Goal: Task Accomplishment & Management: Manage account settings

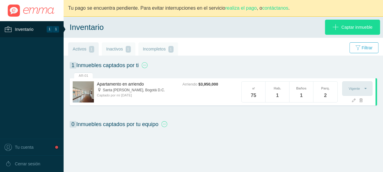
click at [361, 102] on icon at bounding box center [361, 101] width 4 height 4
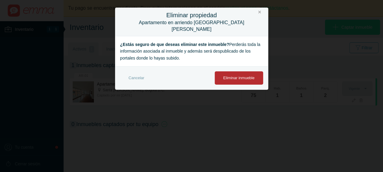
click at [231, 71] on link "Eliminar inmueble" at bounding box center [239, 77] width 48 height 13
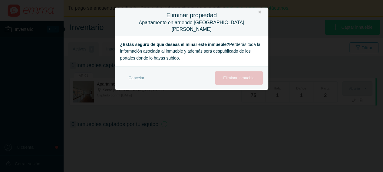
click at [260, 12] on link "×" at bounding box center [259, 11] width 3 height 5
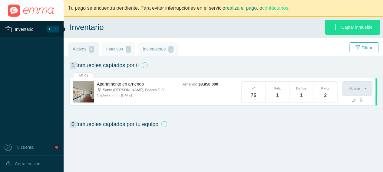
click at [244, 10] on link "realiza el pago" at bounding box center [240, 7] width 31 height 5
